Goal: Task Accomplishment & Management: Complete application form

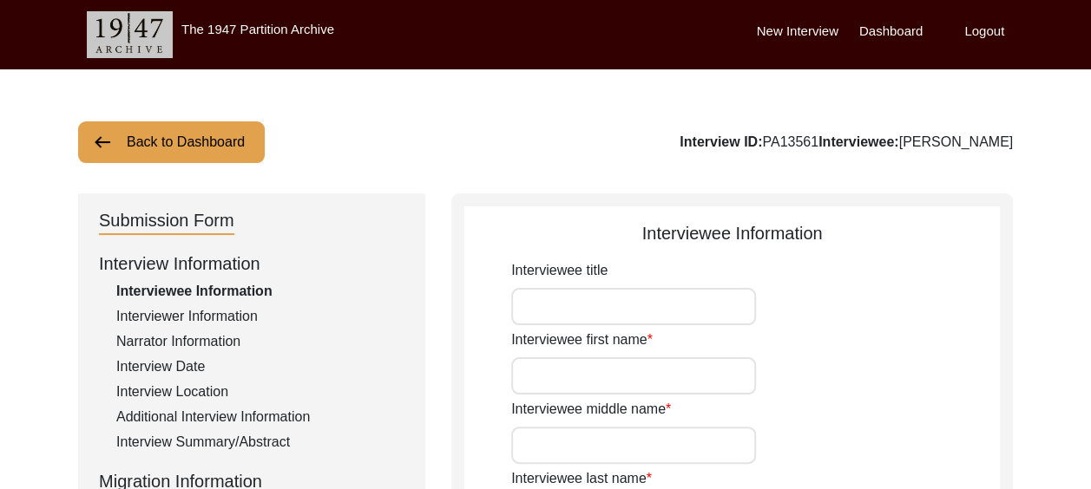
type input "Sardar"
type input "[PERSON_NAME]"
type input "-"
type input "[PERSON_NAME]"
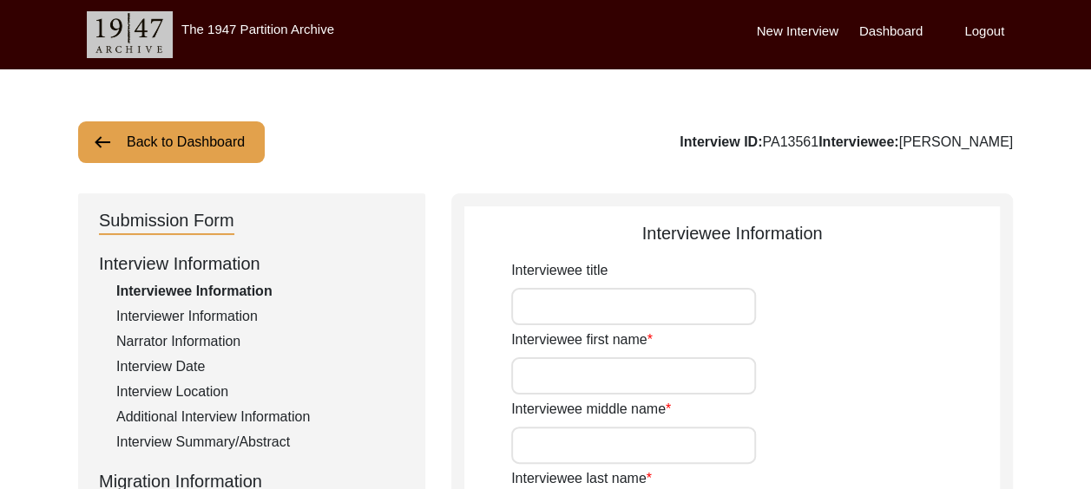
type input "-"
type input "[DATE]"
type input "90"
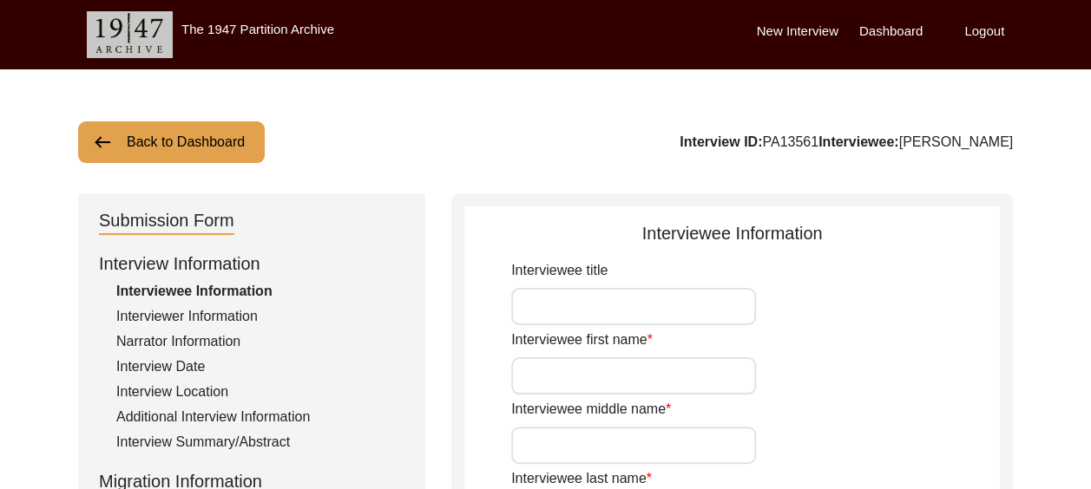
type input "[DEMOGRAPHIC_DATA]"
type input "-"
type textarea "-"
type input "Punjabi"
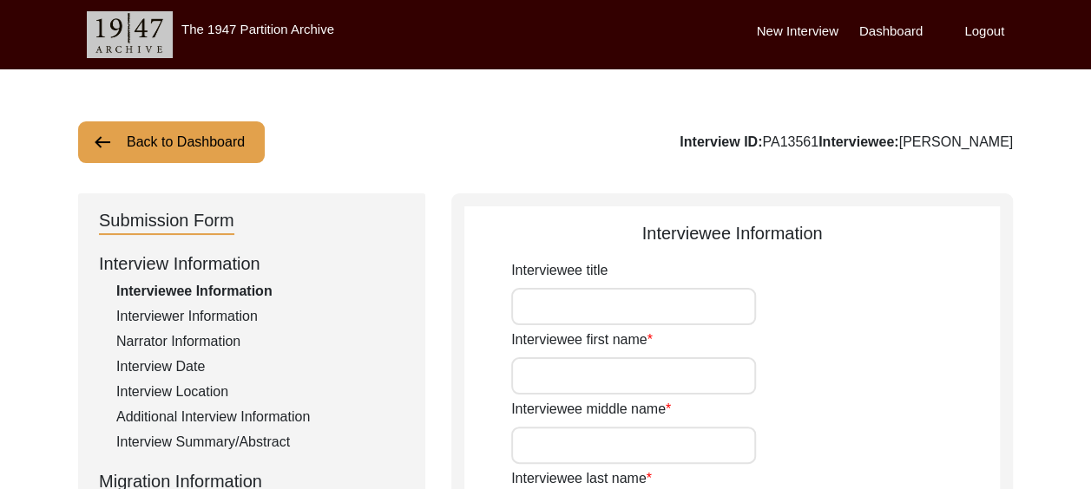
type input "Pothwari Punjabi"
type input "[DEMOGRAPHIC_DATA]"
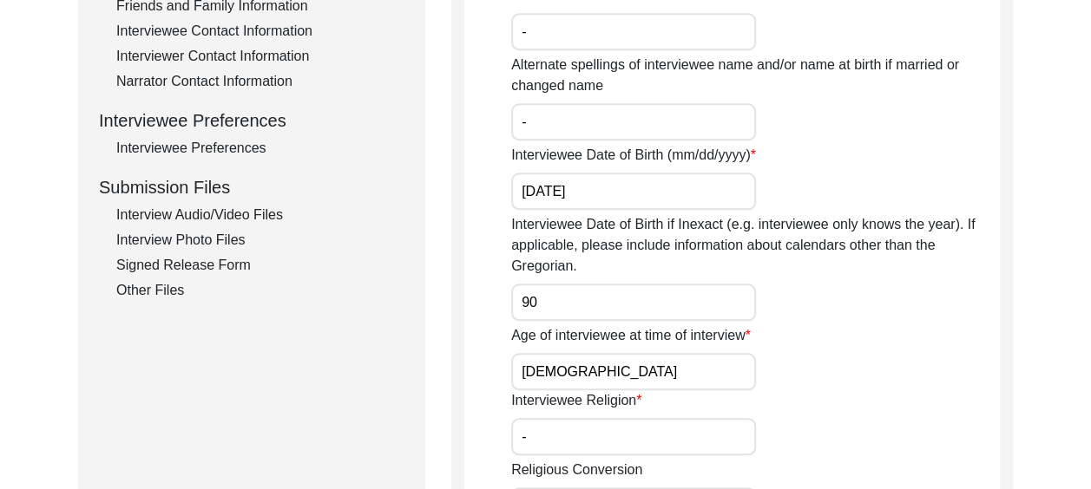
scroll to position [694, 0]
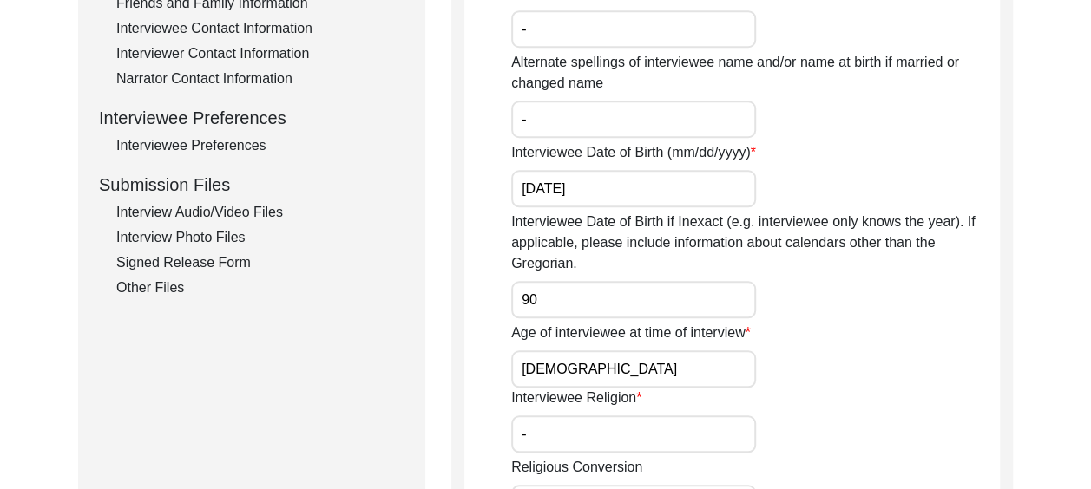
click at [266, 207] on div "Interview Audio/Video Files" at bounding box center [260, 212] width 288 height 21
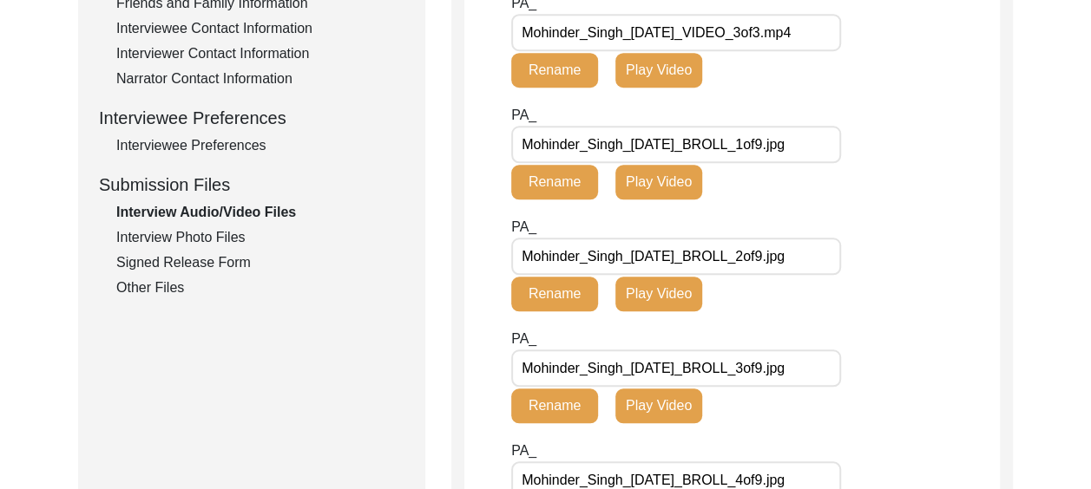
click at [233, 233] on div "Interview Photo Files" at bounding box center [260, 237] width 288 height 21
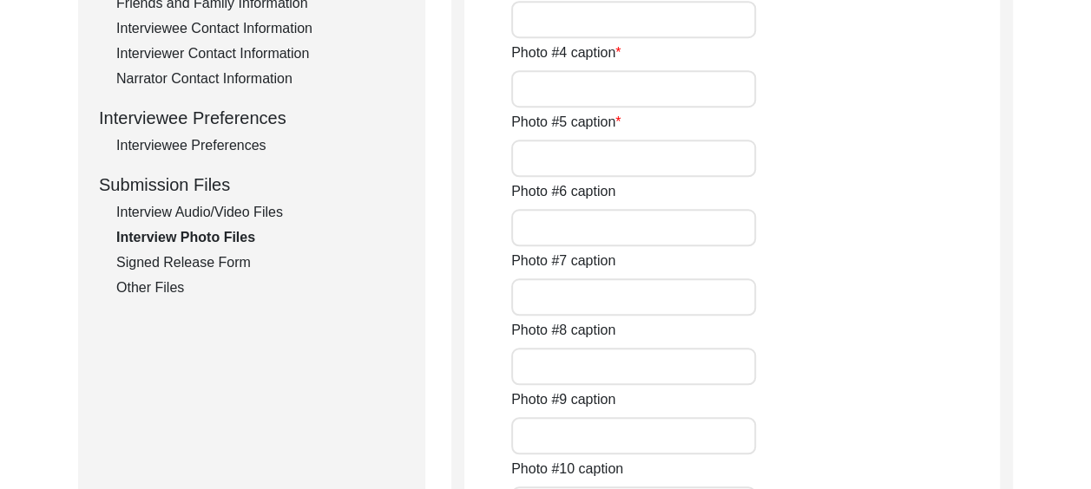
type input "[PERSON_NAME] with his hearing aid."
type input "His son [PERSON_NAME], his daughter [PERSON_NAME] and granddaughter [PERSON_NAM…"
type input "[PERSON_NAME] smiling."
type input "[PERSON_NAME] smiling 2."
type input "The interviewer with [PERSON_NAME]."
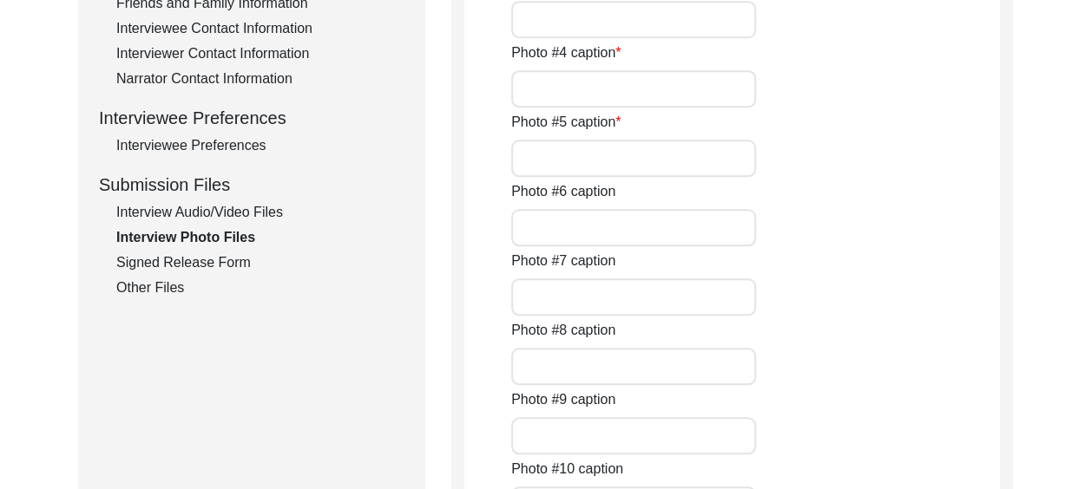
type input "[PERSON_NAME] with his daughter in law [PERSON_NAME] who sat next to his domina…"
type input "A screenshot of [PERSON_NAME] with his daughter in law [PERSON_NAME]"
type input "Dessert after lunch."
type input "[PERSON_NAME] a few years earlier."
type input "Left to right- [PERSON_NAME], [PERSON_NAME], [PERSON_NAME] with [PERSON_NAME], …"
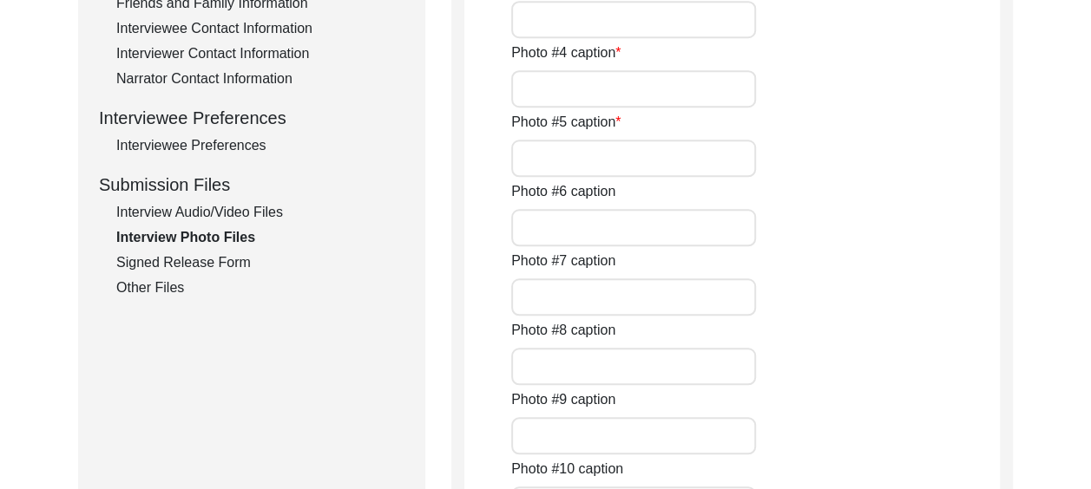
type input "[PERSON_NAME] with his wife [PERSON_NAME], Colonel [PERSON_NAME] and [PERSON_NA…"
type input "Family photo."
type textarea "Mohinder_Singh_08_10_2025_PHOTO_13of14.jpeg - [PERSON_NAME] Mohinder_Singh_08_1…"
type input "The family couldn't provide any."
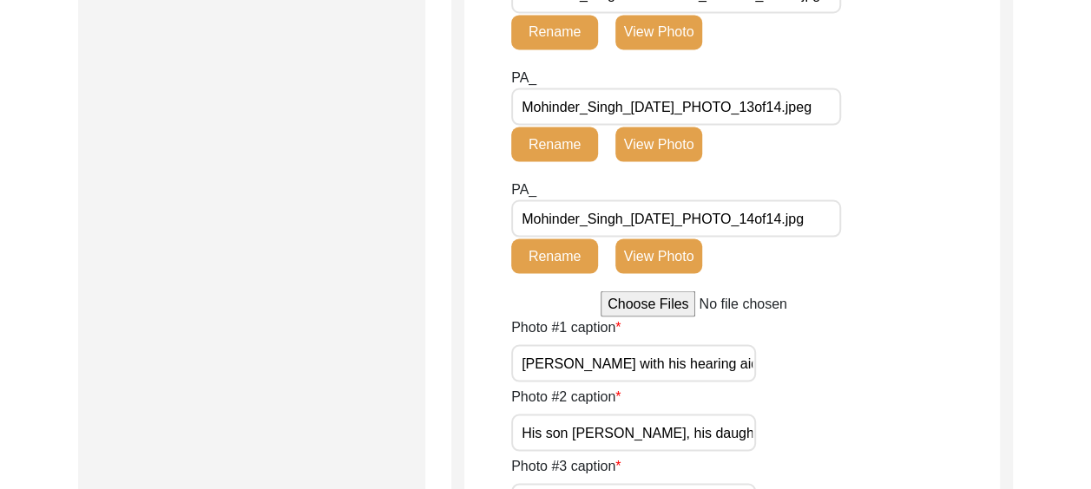
scroll to position [1649, 0]
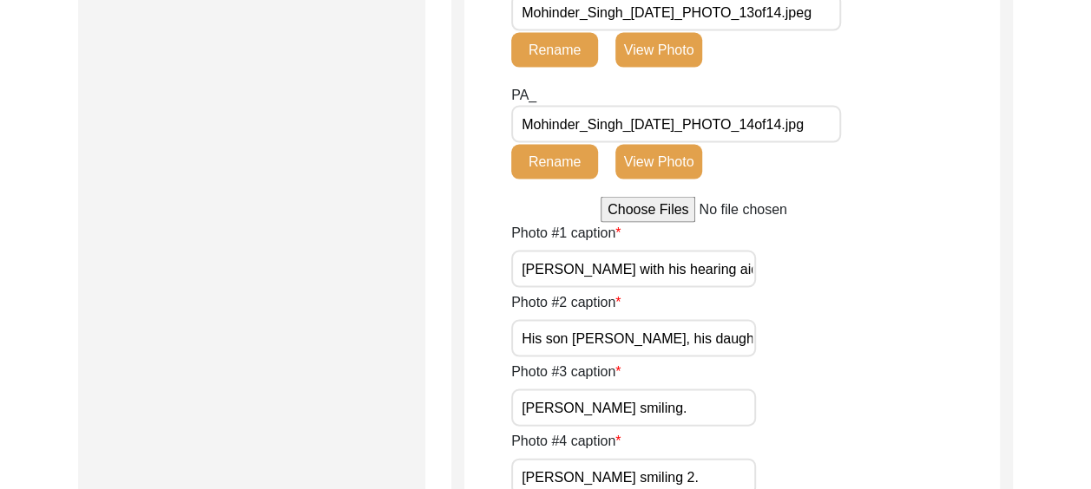
click at [637, 209] on input "file" at bounding box center [732, 210] width 263 height 26
type input "C:\fakepath\Mohinder_Singh_[DATE]_PHOTO_7of14.jpg"
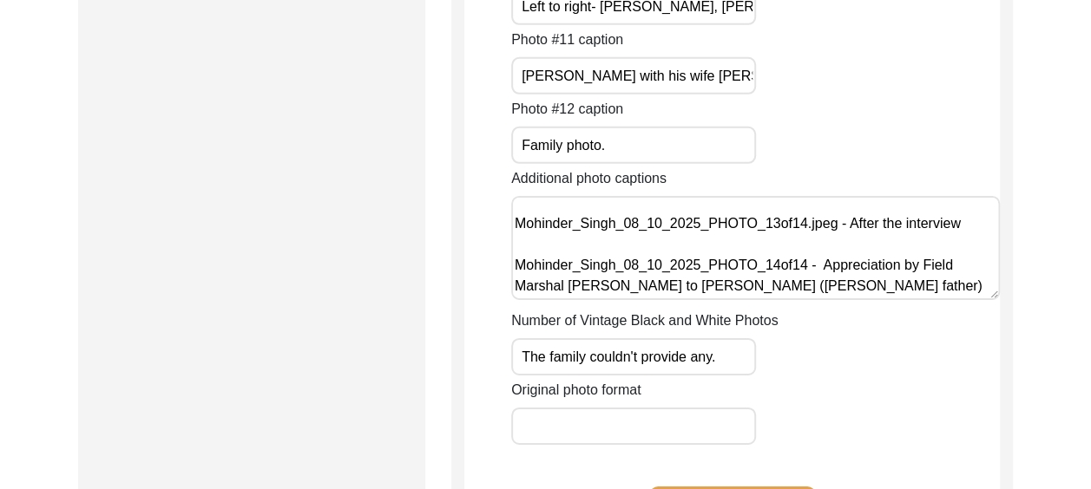
scroll to position [69, 0]
click at [693, 283] on textarea "Mohinder_Singh_08_10_2025_PHOTO_13of14.jpeg - [PERSON_NAME] Mohinder_Singh_08_1…" at bounding box center [755, 248] width 489 height 104
paste textarea "Mohinder_Singh_[DATE]_PHOTO_7of14"
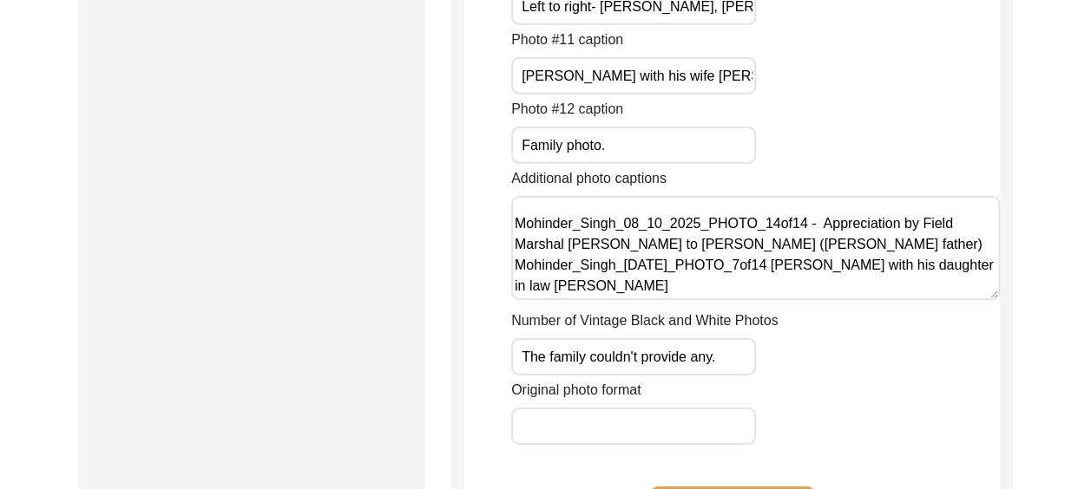
click at [721, 290] on textarea "Mohinder_Singh_08_10_2025_PHOTO_13of14.jpeg - [PERSON_NAME] Mohinder_Singh_08_1…" at bounding box center [755, 248] width 489 height 104
paste textarea "Mohinder_Singh_[DATE]_PHOTO_12of14"
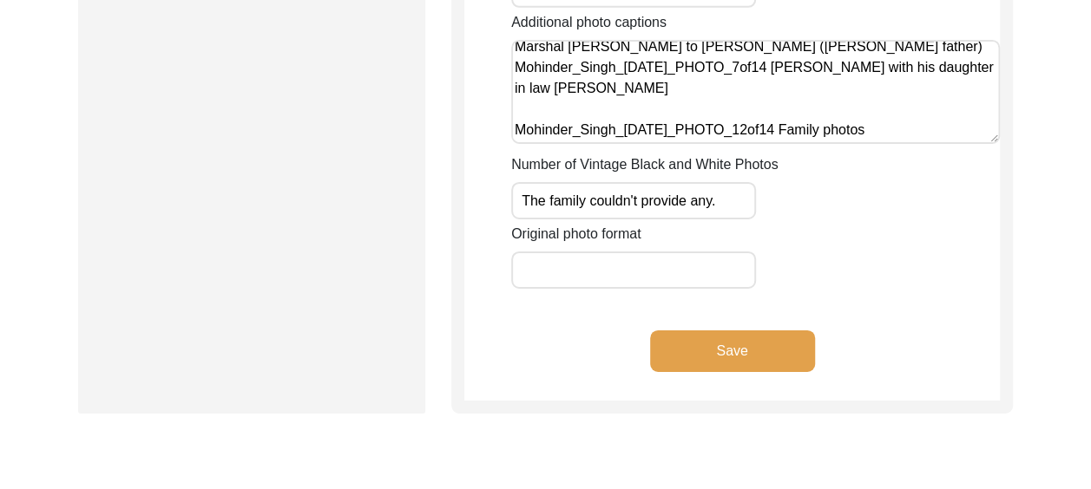
scroll to position [2951, 0]
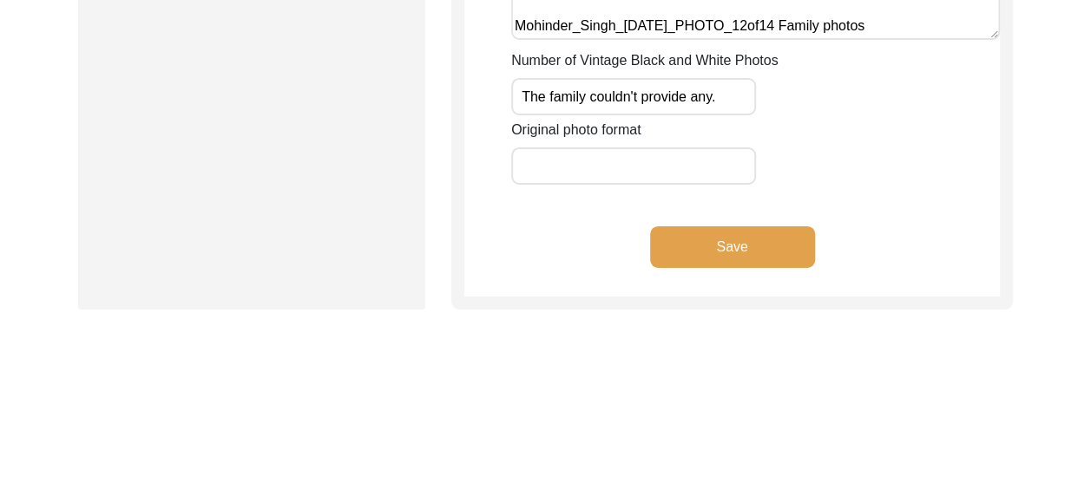
type textarea "Mohinder_Singh_08_10_2025_PHOTO_13of14.jpeg - [PERSON_NAME] Mohinder_Singh_08_1…"
click at [713, 246] on button "Save" at bounding box center [732, 247] width 165 height 42
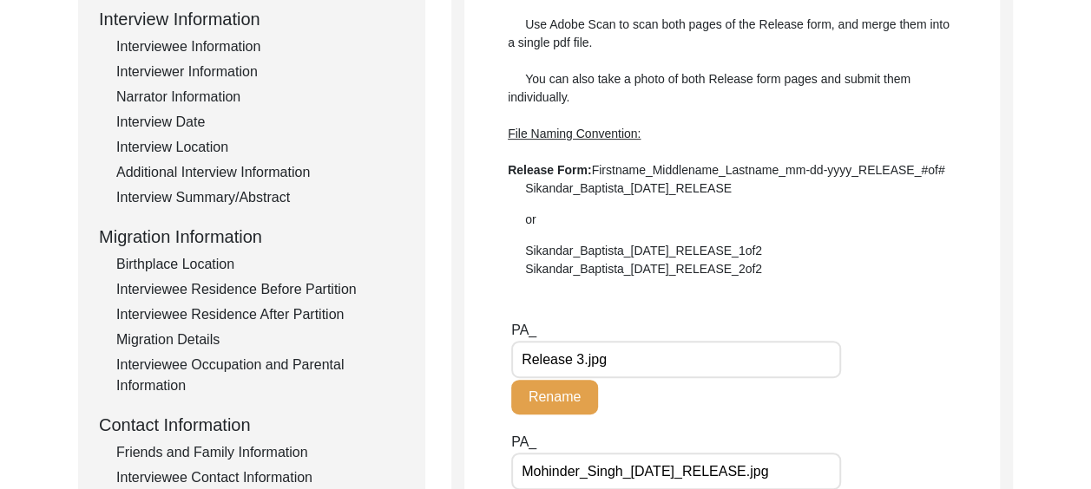
scroll to position [0, 0]
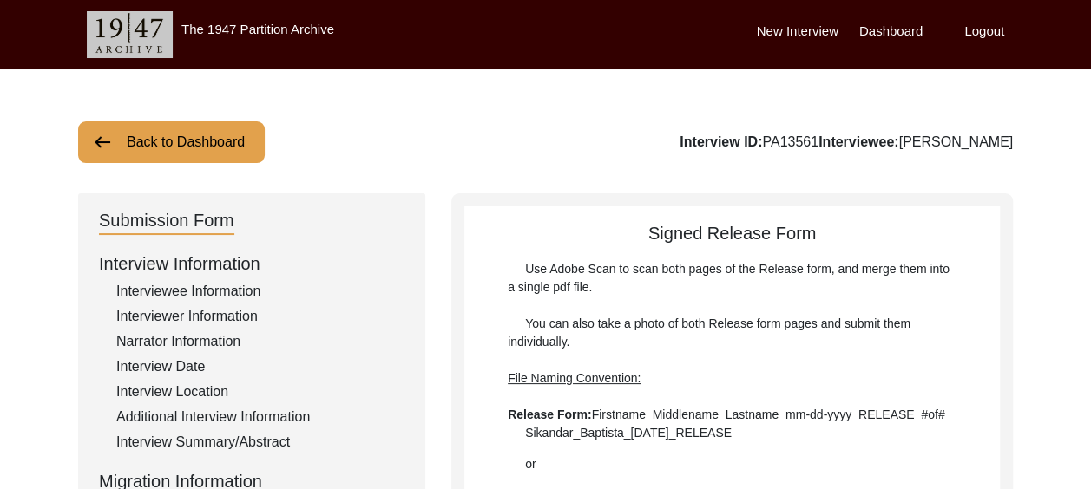
click at [177, 137] on button "Back to Dashboard" at bounding box center [171, 142] width 187 height 42
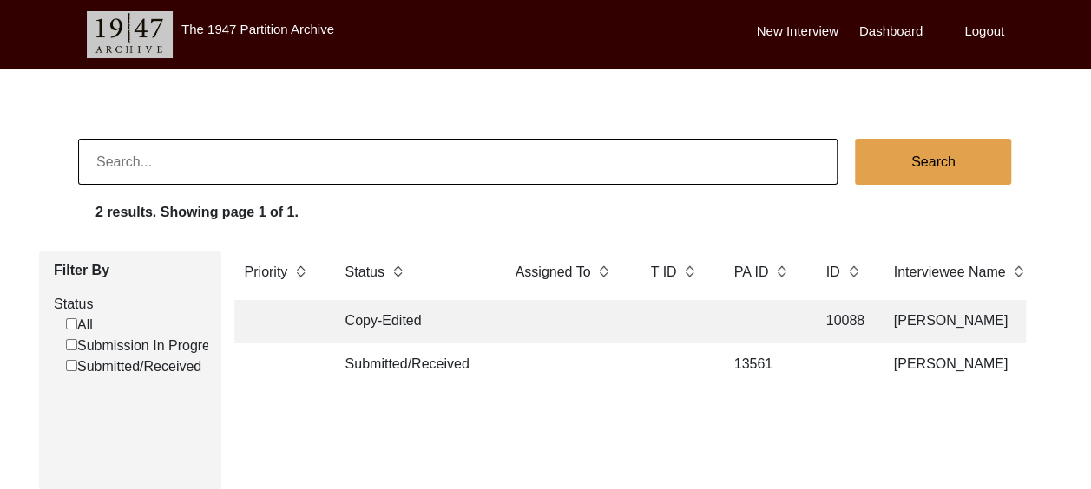
click at [356, 318] on td "Copy-Edited" at bounding box center [413, 321] width 156 height 43
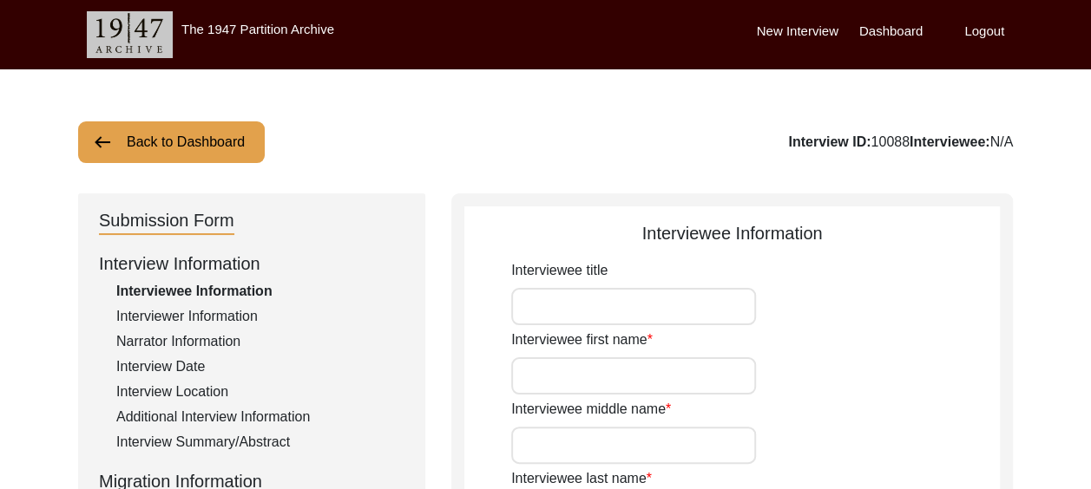
type input "Mrs."
type input "Deepika"
type input "[PERSON_NAME]"
type input "Deepika"
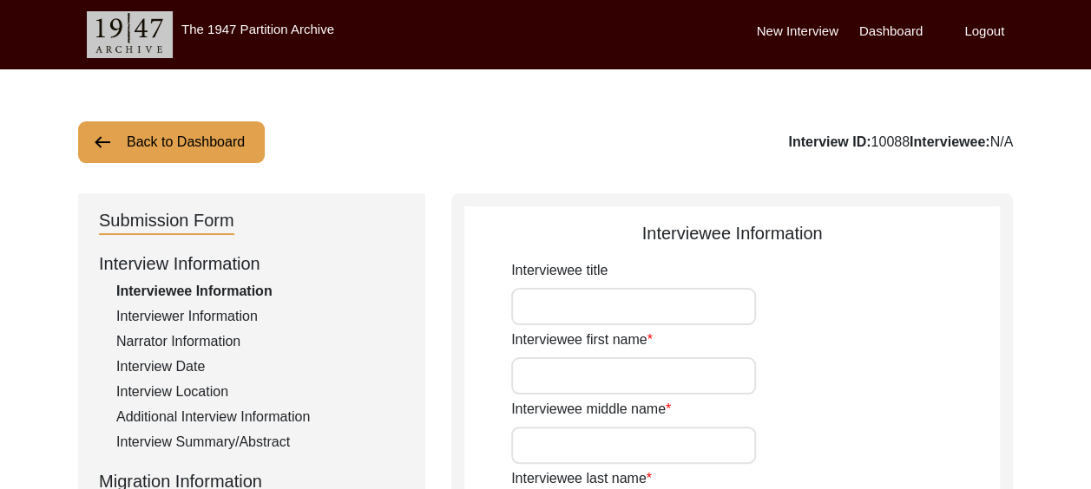
type input "[DATE]"
type input "77"
type input "[DEMOGRAPHIC_DATA]"
type input "Punjabi"
type input "[DEMOGRAPHIC_DATA]"
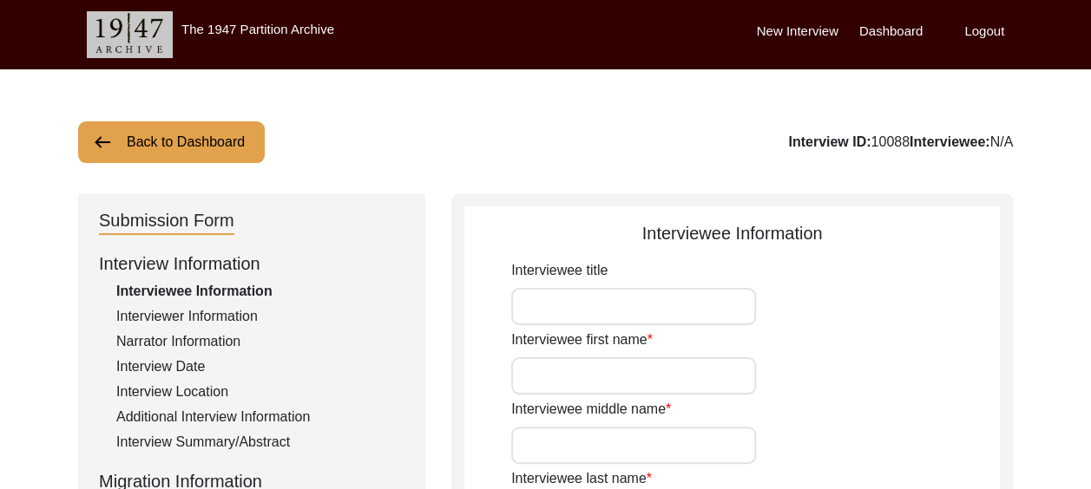
type input "[DEMOGRAPHIC_DATA]"
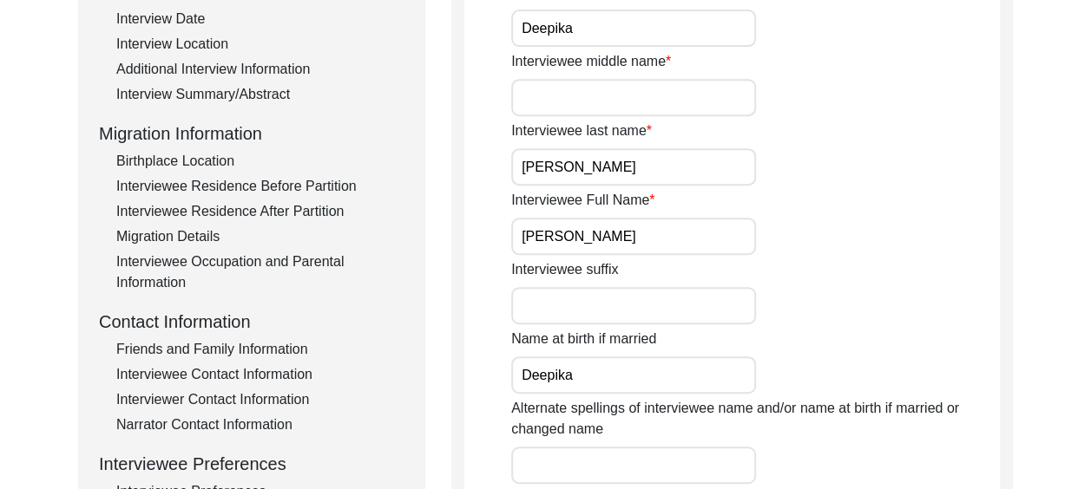
scroll to position [434, 0]
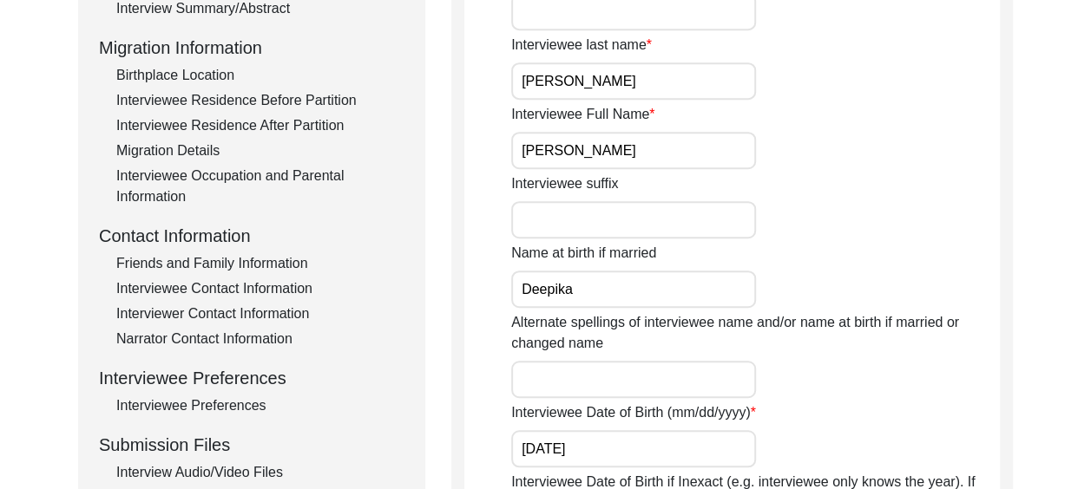
click at [275, 263] on div "Friends and Family Information" at bounding box center [260, 263] width 288 height 21
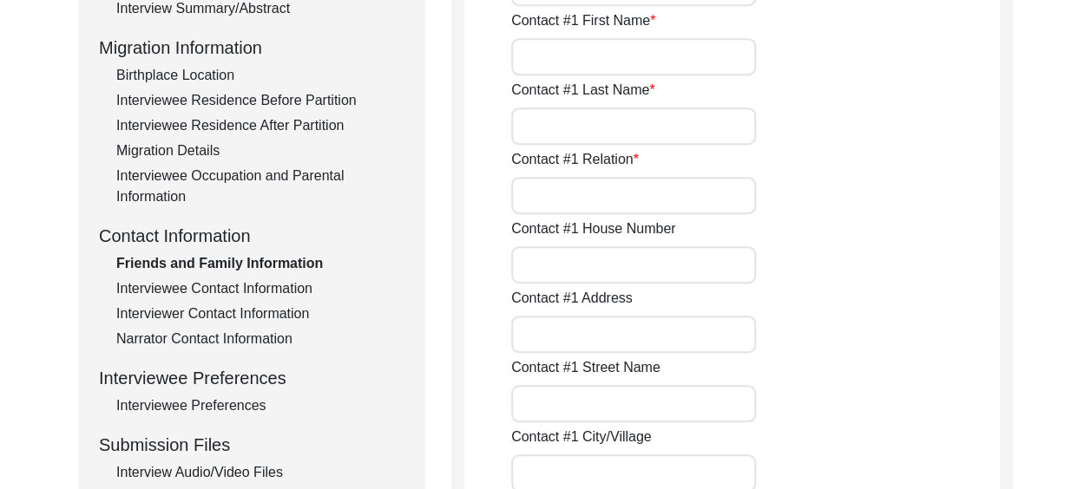
type input "[PERSON_NAME]"
type input "Pannu"
type input "Daughter"
type input "A 12"
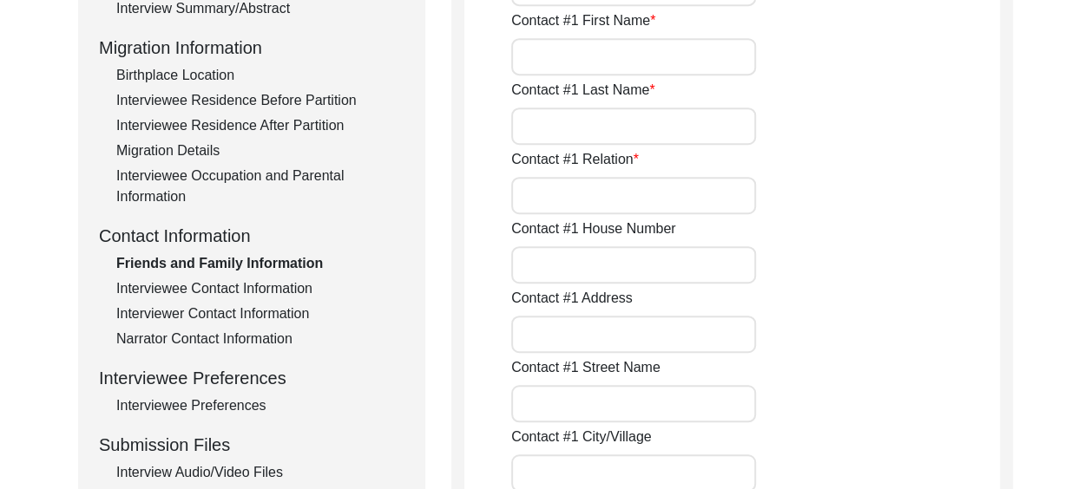
type input "Sector 36"
type input "Noida"
type input "[GEOGRAPHIC_DATA]"
type input "201301"
type input "[GEOGRAPHIC_DATA]"
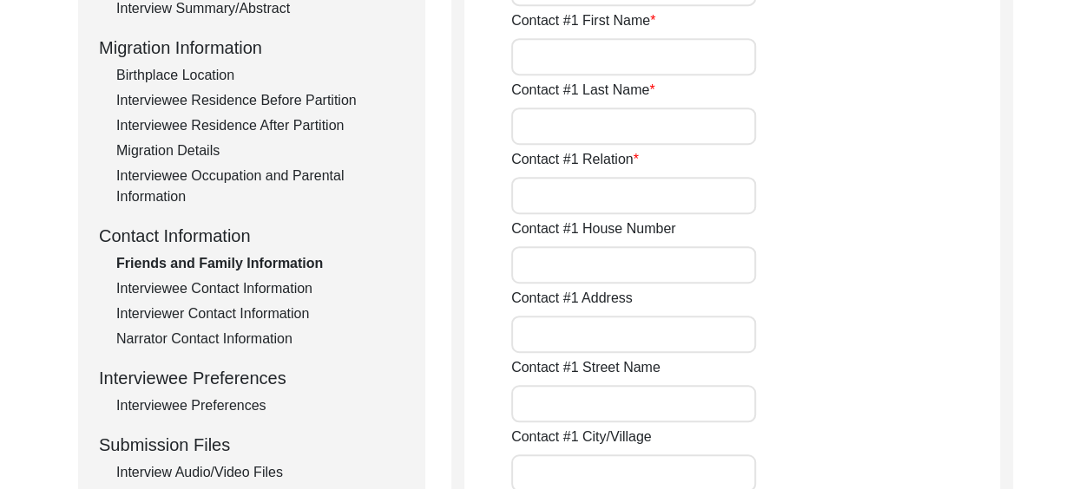
type input "9810908888"
type input "[EMAIL_ADDRESS][DOMAIN_NAME]"
type input "[URL][DOMAIN_NAME][DOMAIN_NAME]"
type input "[PERSON_NAME] Soin"
type input "Simal"
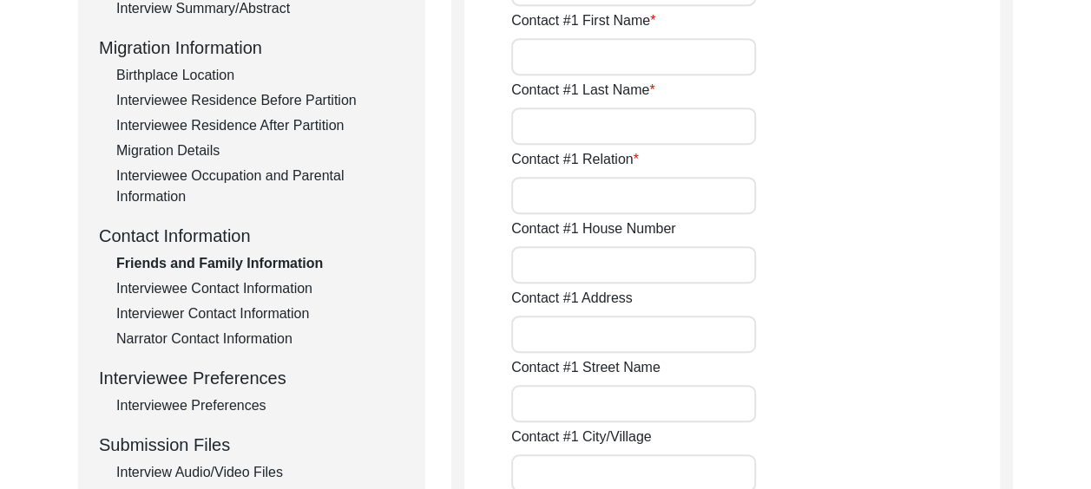
type input "Soin"
type input "Daughter"
type input "911 B Magnolias"
type input "DLF Golf and Country Club"
type input "Gurugram"
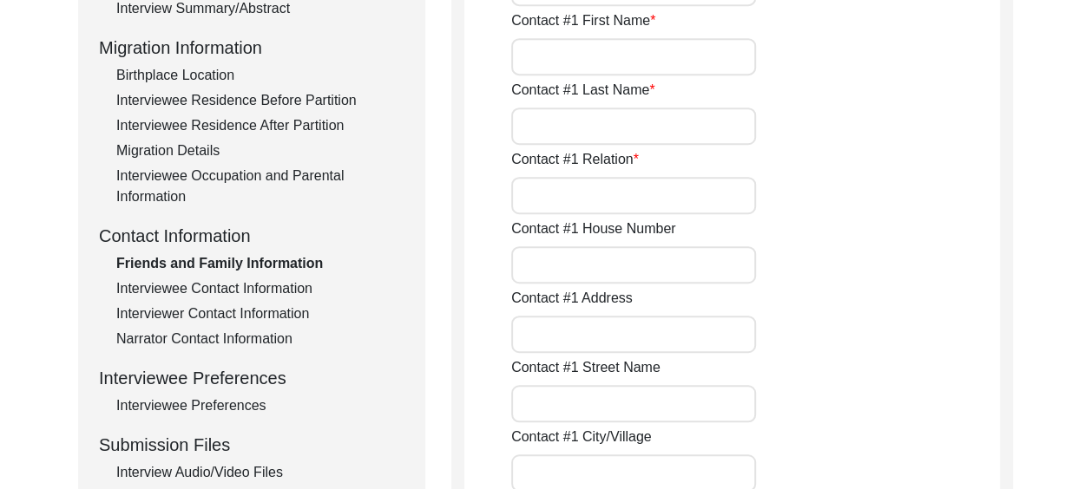
type input "Haryana"
type input "122002"
type input "[GEOGRAPHIC_DATA]"
type input "9810149371"
type input "[EMAIL_ADDRESS][DOMAIN_NAME]"
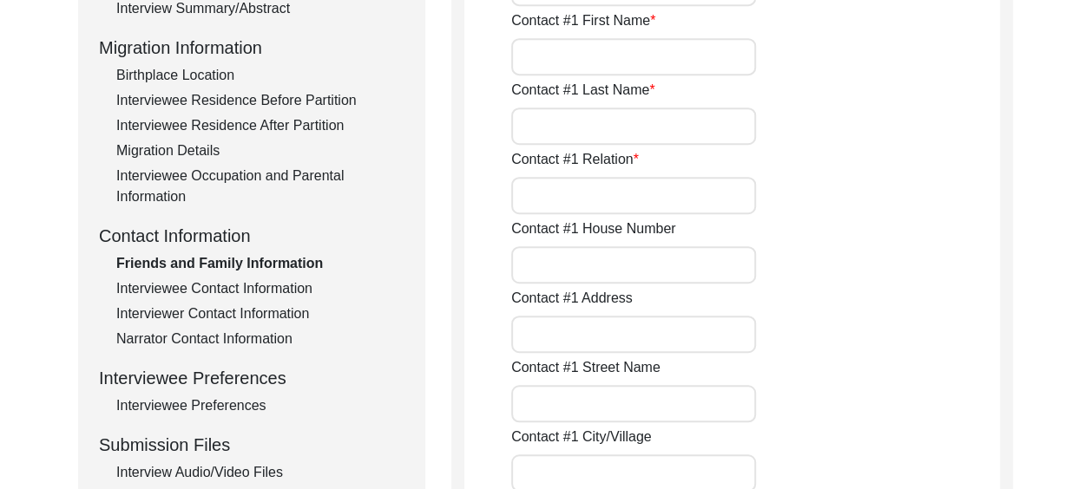
type input "[URL][DOMAIN_NAME][DOMAIN_NAME]"
type input "Ghazal Pannu"
type input "Ghazal"
type input "Pannu"
type input "Granddaughter"
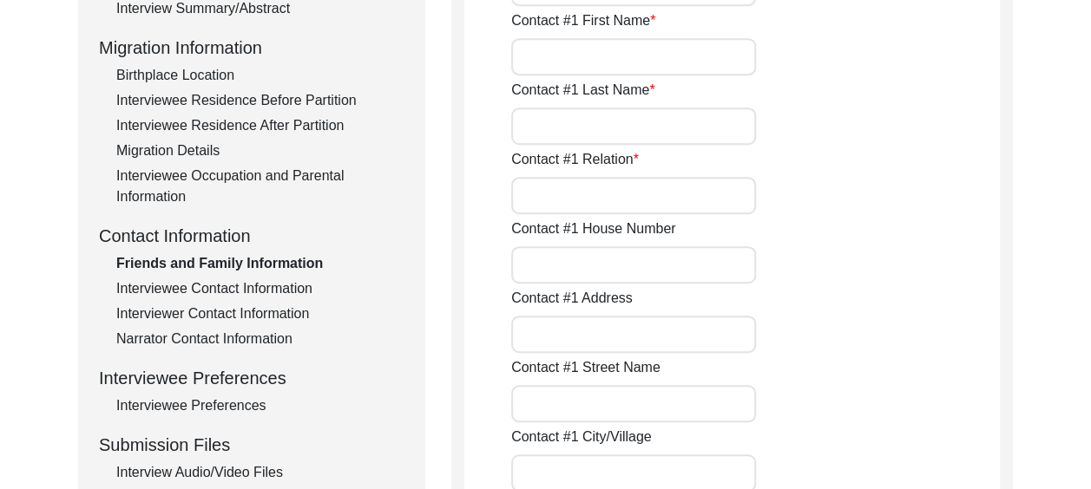
type input "A 12"
type input "Sector 36"
type input "Noida"
type input "[GEOGRAPHIC_DATA]"
type input "201301"
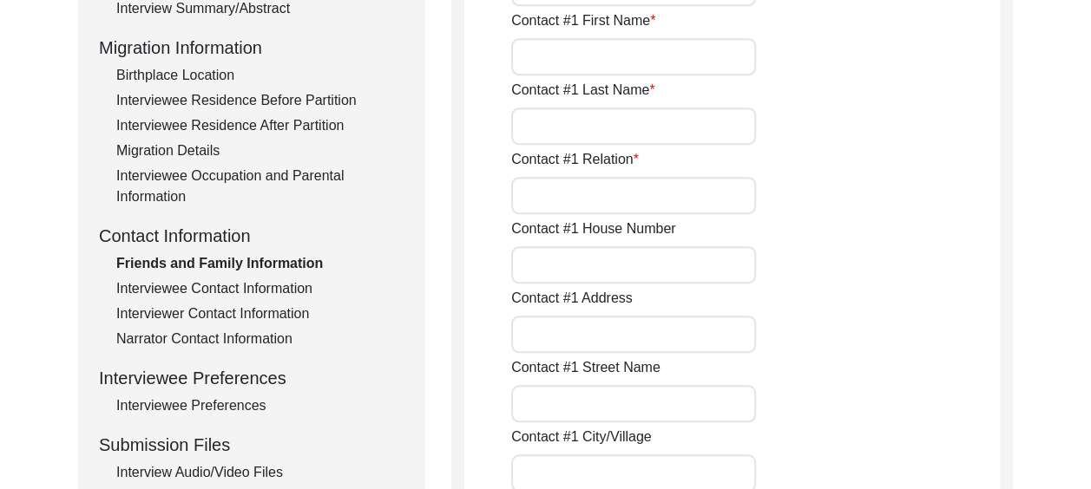
type input "[GEOGRAPHIC_DATA]"
type input "8800845029"
type input "[EMAIL_ADDRESS][DOMAIN_NAME]"
type input "[URL][DOMAIN_NAME]"
type input "[PERSON_NAME]"
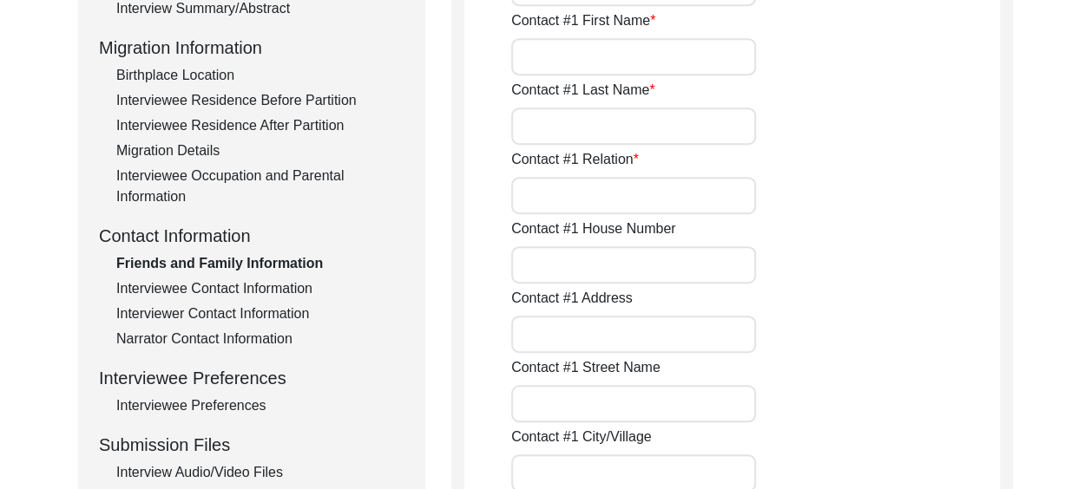
type input "Arjun"
type input "Soin"
type input "Grandson"
type input "[EMAIL_ADDRESS][DOMAIN_NAME]"
type input "[URL][DOMAIN_NAME][DOMAIN_NAME]"
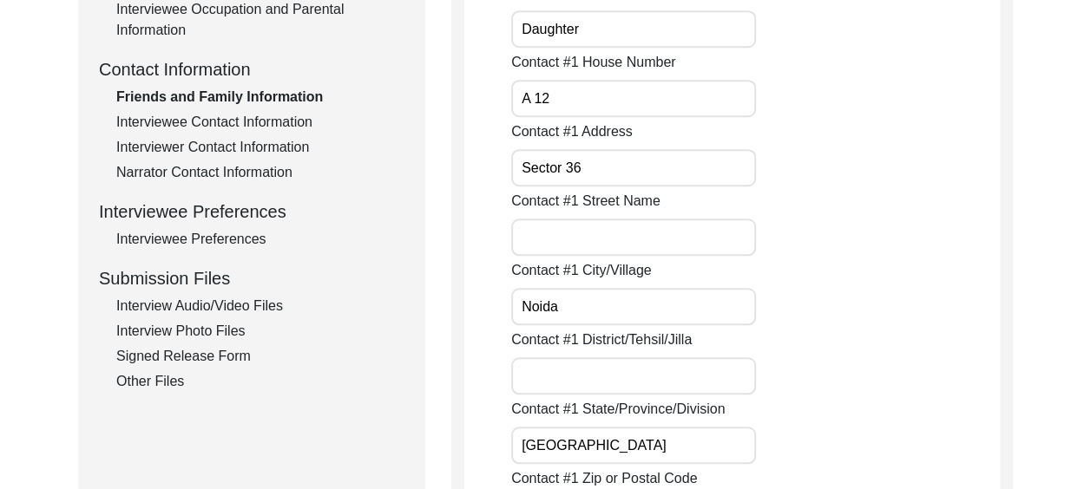
scroll to position [607, 0]
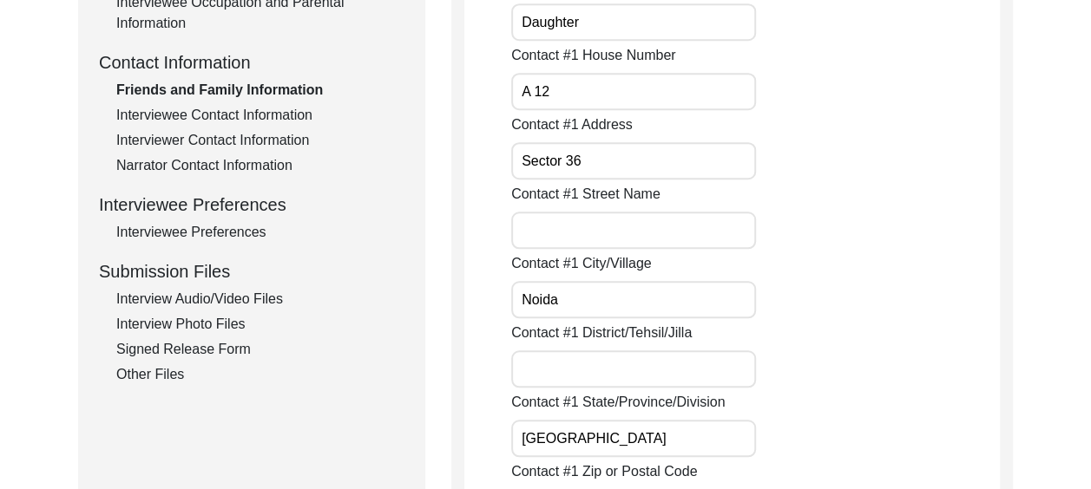
click at [280, 297] on div "Interview Audio/Video Files" at bounding box center [260, 299] width 288 height 21
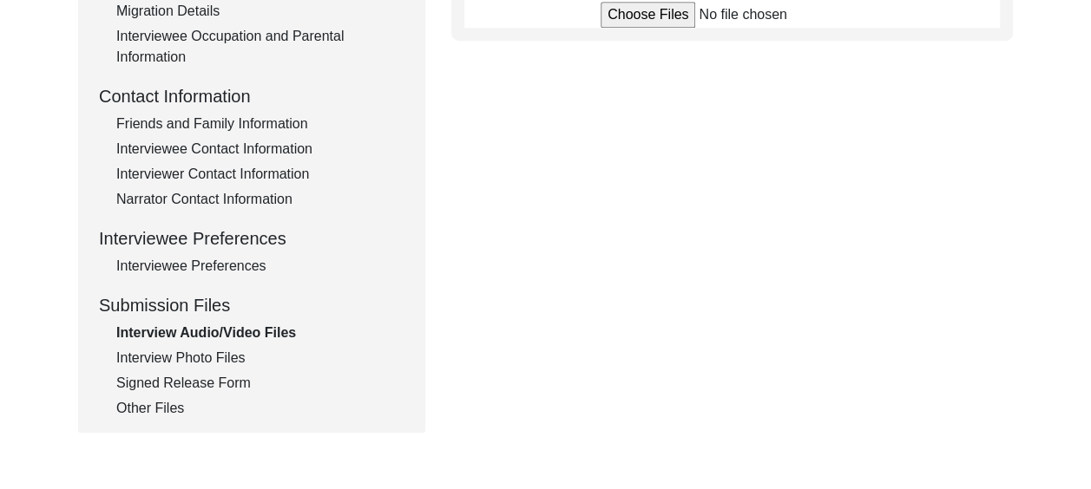
scroll to position [694, 0]
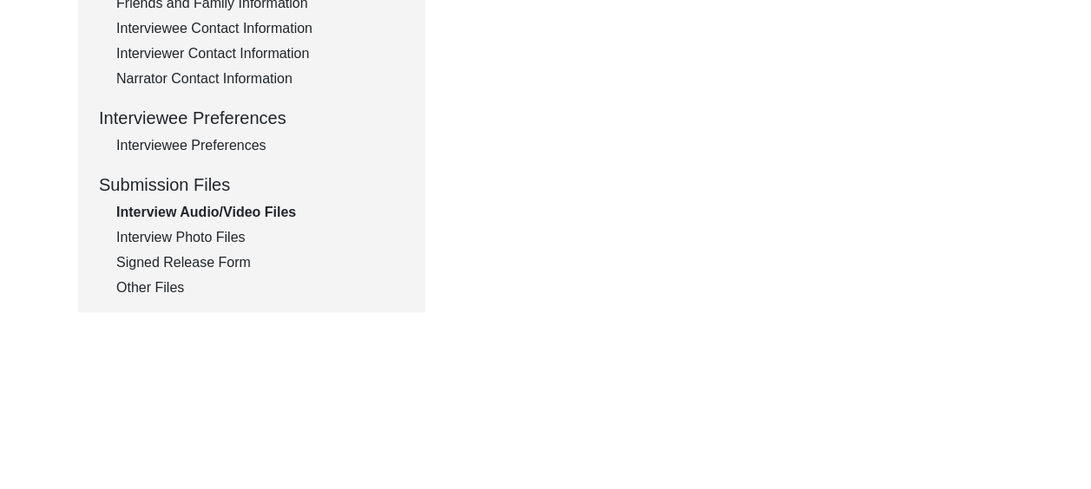
click at [232, 236] on div "Interview Photo Files" at bounding box center [260, 237] width 288 height 21
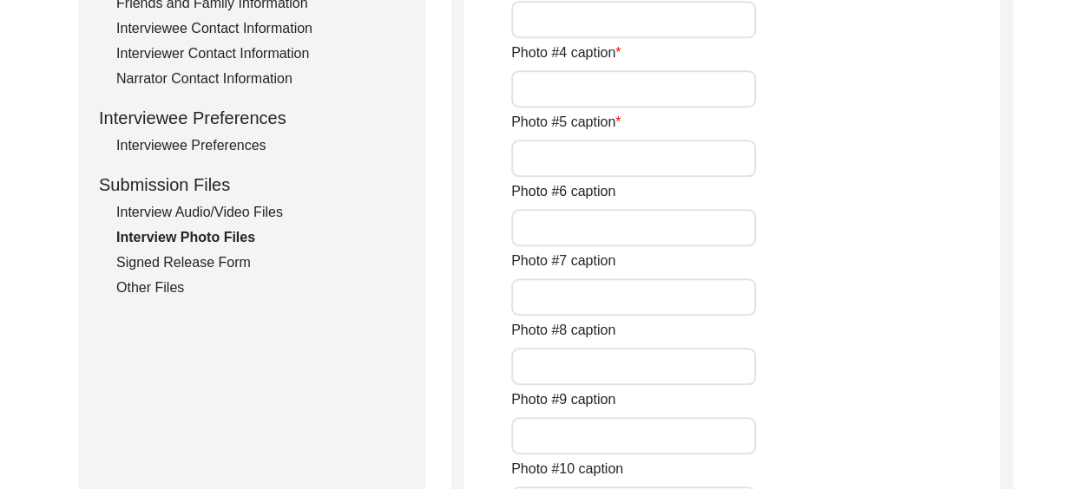
type input "[PERSON_NAME] parents [PERSON_NAME] and [PERSON_NAME] before partition"
type input "[PERSON_NAME] and her mother after partition"
type input "Dr [PERSON_NAME] Kaur's Imperial Bank of India, [GEOGRAPHIC_DATA] passbook 1949"
type input "Dr [PERSON_NAME] Kaur's Savings Fund Account passbook of Panjab National Bank ,…"
type input "Dr [PERSON_NAME] [PERSON_NAME] Savings Fund Account passbook of Panjab National…"
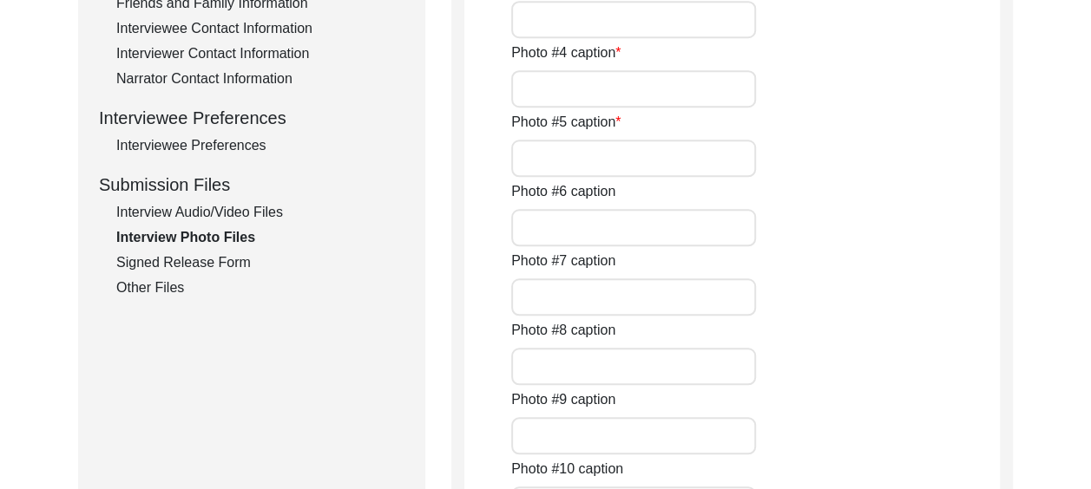
type input "[PERSON_NAME] at her College convocation"
type input "[PERSON_NAME] with her mother on the day of her wedding"
type input "[PERSON_NAME] father [PERSON_NAME]. [PERSON_NAME] grandfather"
type input "[PERSON_NAME] brother [PERSON_NAME]"
type input "View of [PERSON_NAME] home in [GEOGRAPHIC_DATA]"
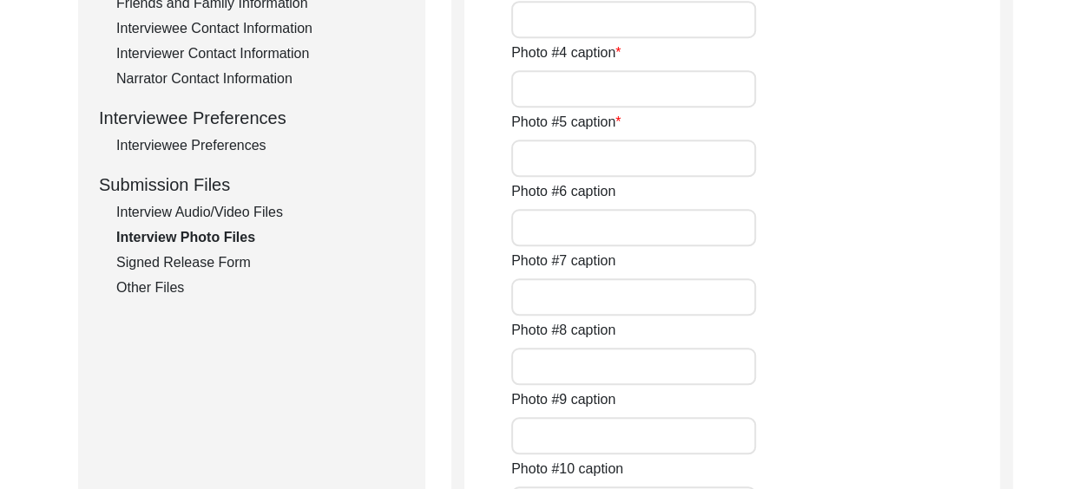
type input "[PERSON_NAME] home"
type input "'[PERSON_NAME]' named after her mother"
type textarea "Photo #13 [PERSON_NAME] and her husband Major General [PERSON_NAME] Photo #14 […"
type input "5of15"
type input "jpg"
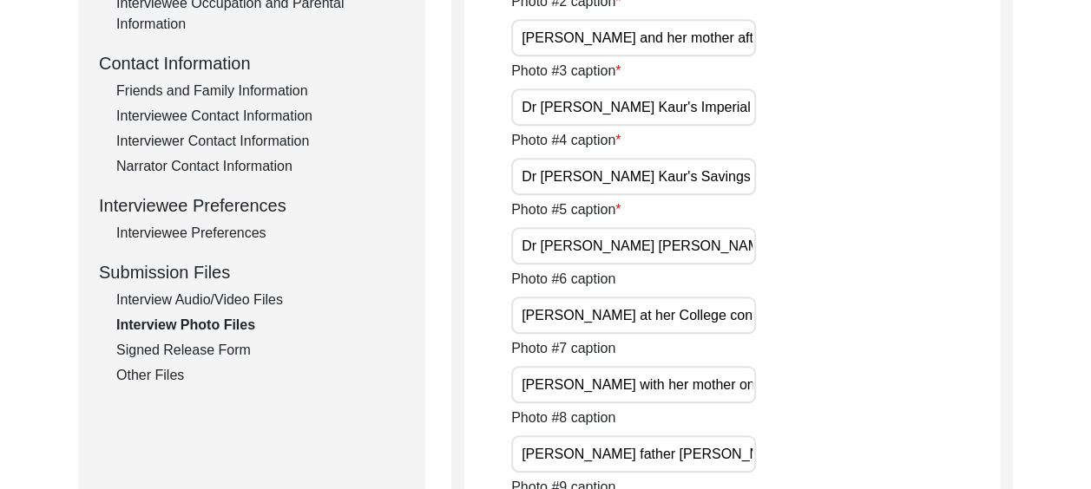
scroll to position [607, 0]
click at [225, 349] on div "Signed Release Form" at bounding box center [260, 349] width 288 height 21
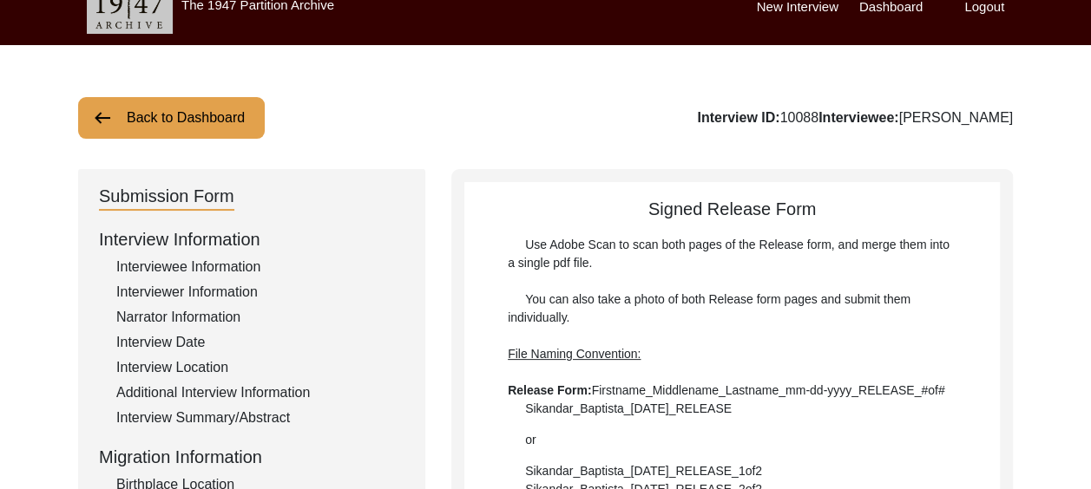
scroll to position [0, 0]
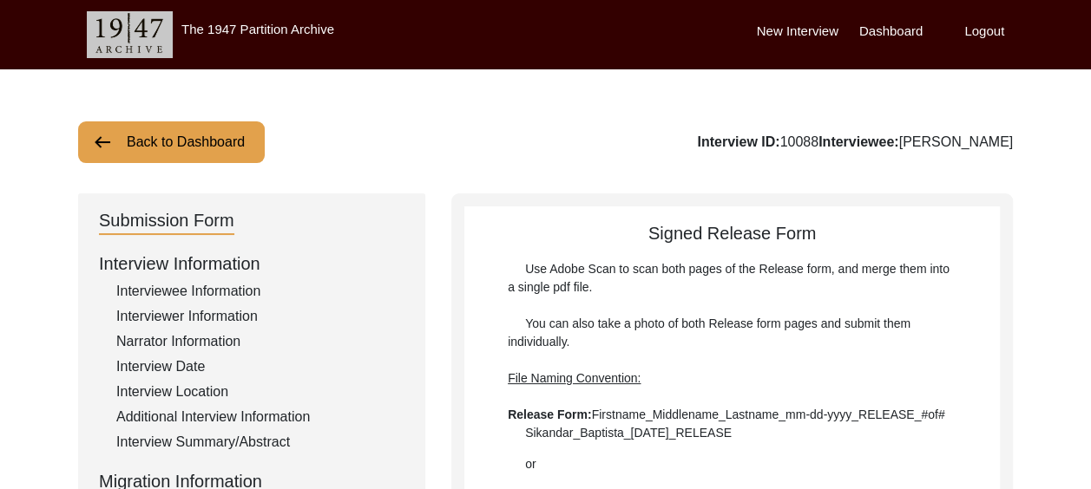
click at [207, 134] on button "Back to Dashboard" at bounding box center [171, 142] width 187 height 42
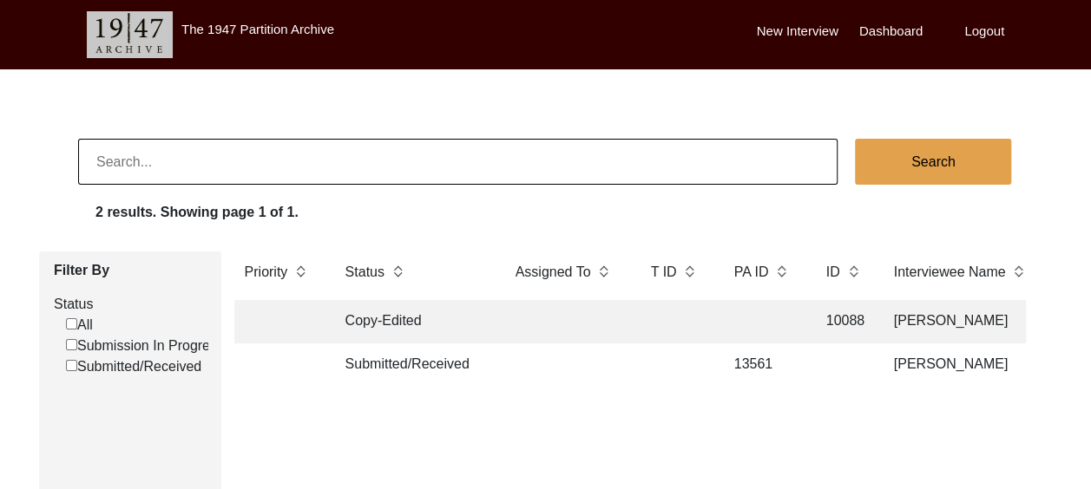
click at [601, 274] on img at bounding box center [603, 271] width 12 height 19
click at [605, 266] on img at bounding box center [603, 271] width 12 height 19
click at [695, 271] on img at bounding box center [689, 271] width 12 height 19
click at [693, 270] on img at bounding box center [689, 271] width 12 height 19
click at [395, 272] on img at bounding box center [397, 271] width 12 height 19
